Goal: Task Accomplishment & Management: Complete application form

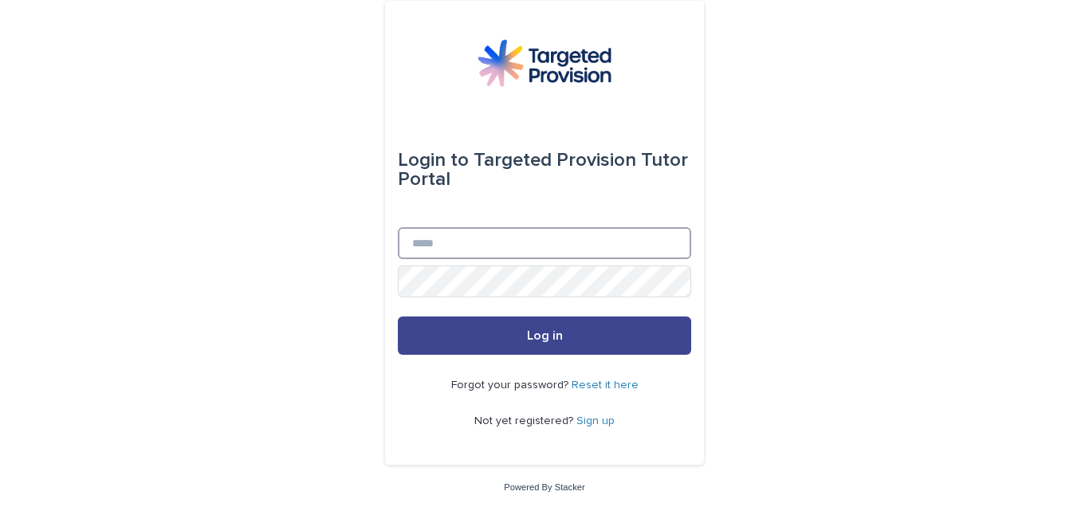
type input "**********"
click at [561, 333] on span "Log in" at bounding box center [545, 335] width 36 height 13
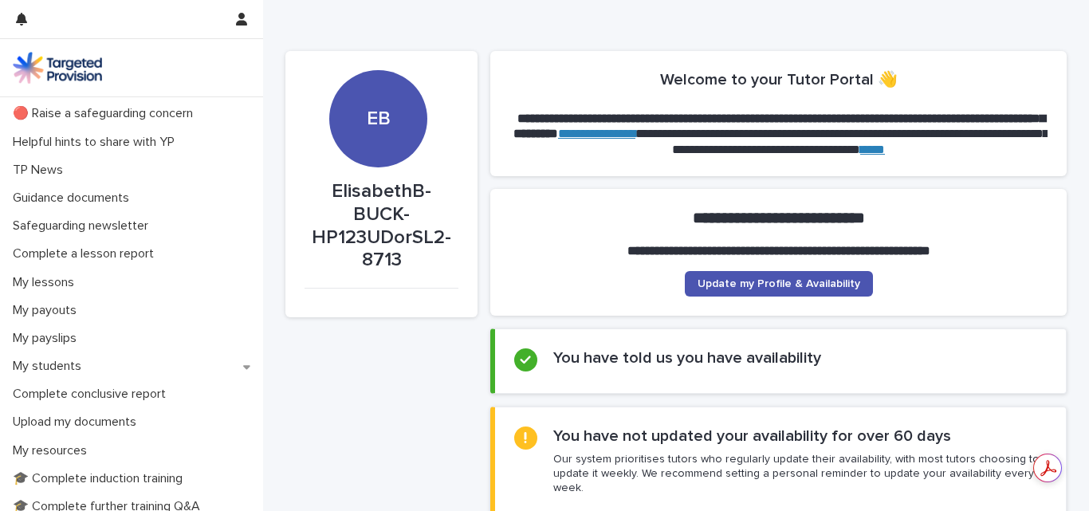
scroll to position [74, 0]
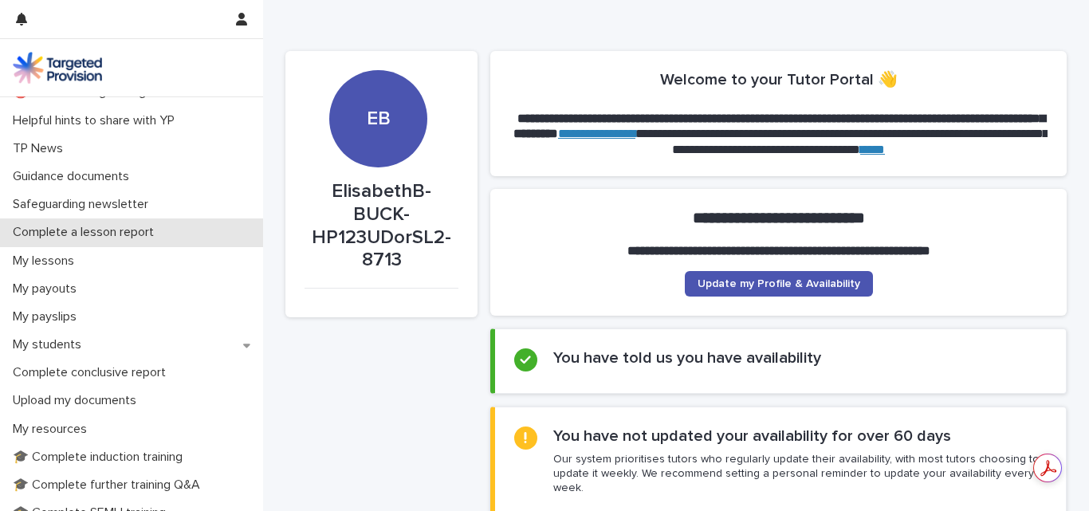
click at [159, 228] on p "Complete a lesson report" at bounding box center [86, 232] width 160 height 15
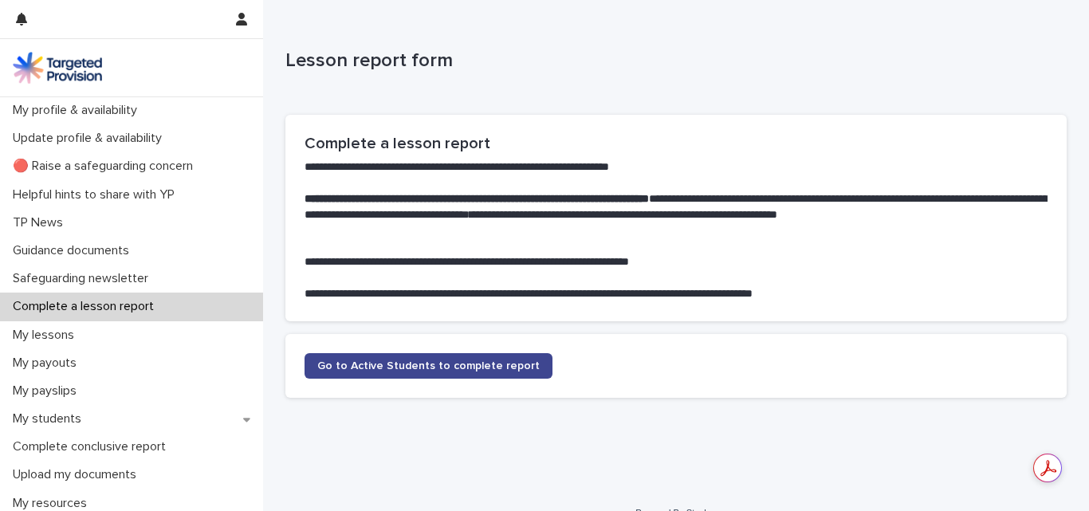
click at [436, 358] on link "Go to Active Students to complete report" at bounding box center [428, 366] width 248 height 26
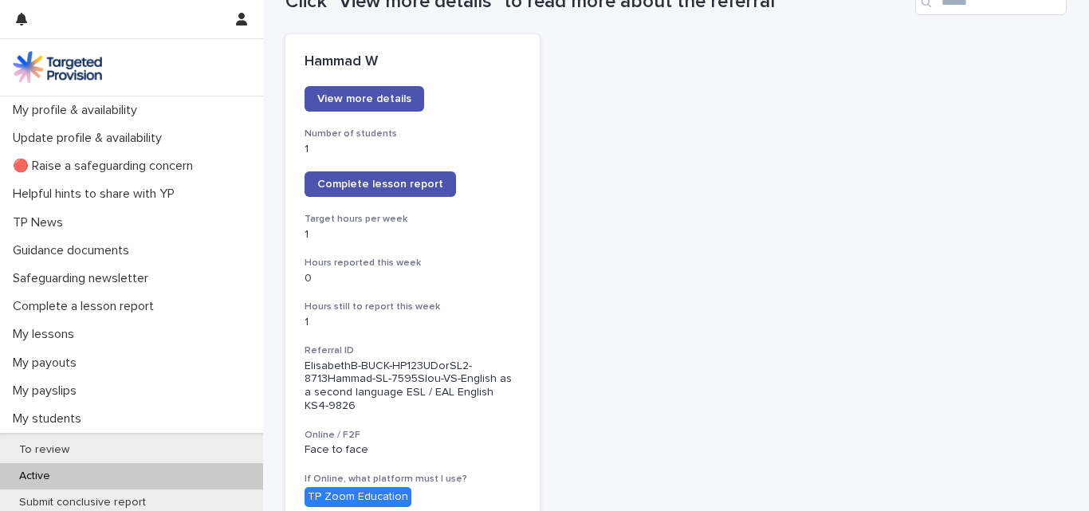
scroll to position [201, 0]
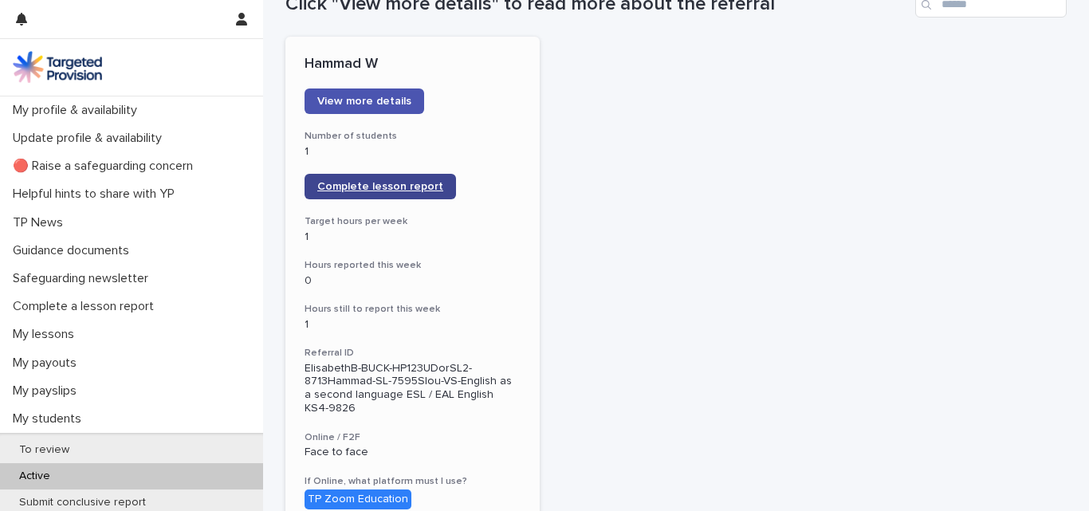
click at [383, 178] on link "Complete lesson report" at bounding box center [379, 187] width 151 height 26
